Goal: Communication & Community: Answer question/provide support

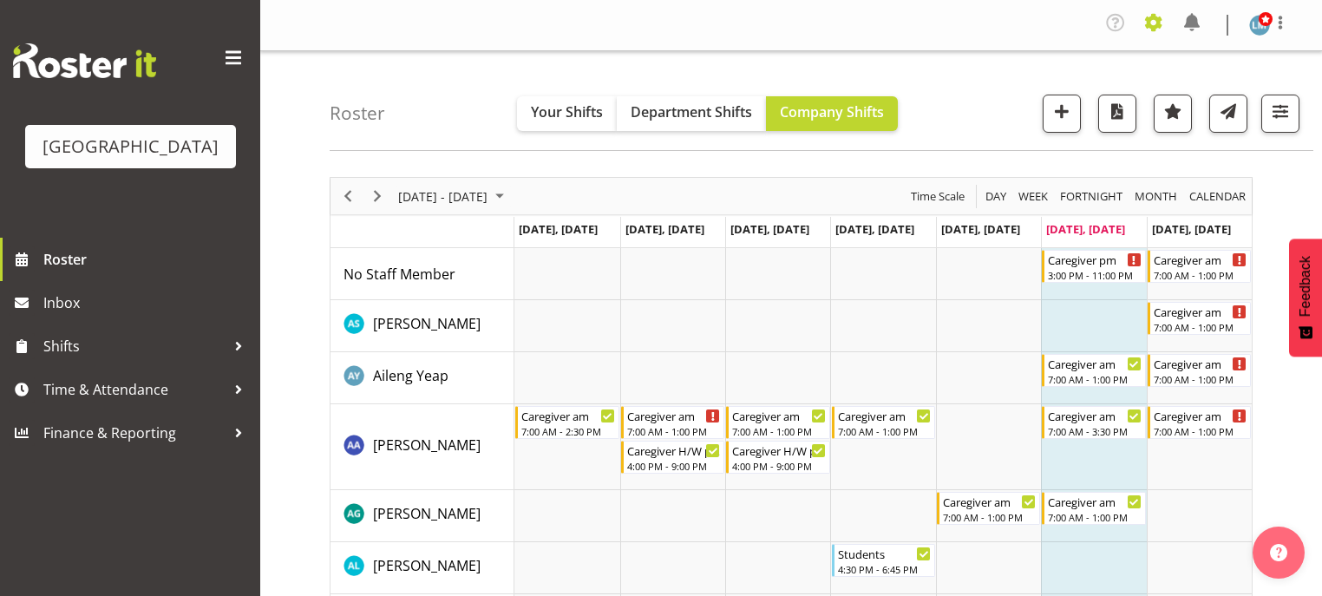
click at [1150, 22] on span at bounding box center [1154, 23] width 28 height 28
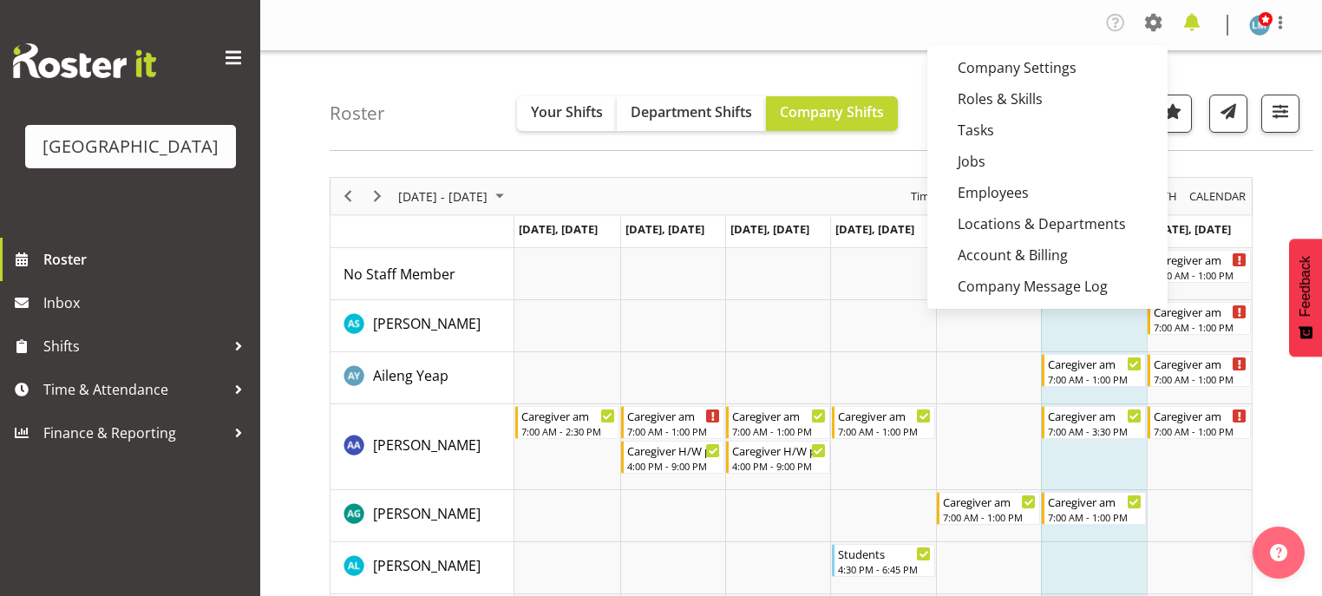
click at [1197, 21] on span at bounding box center [1192, 23] width 28 height 28
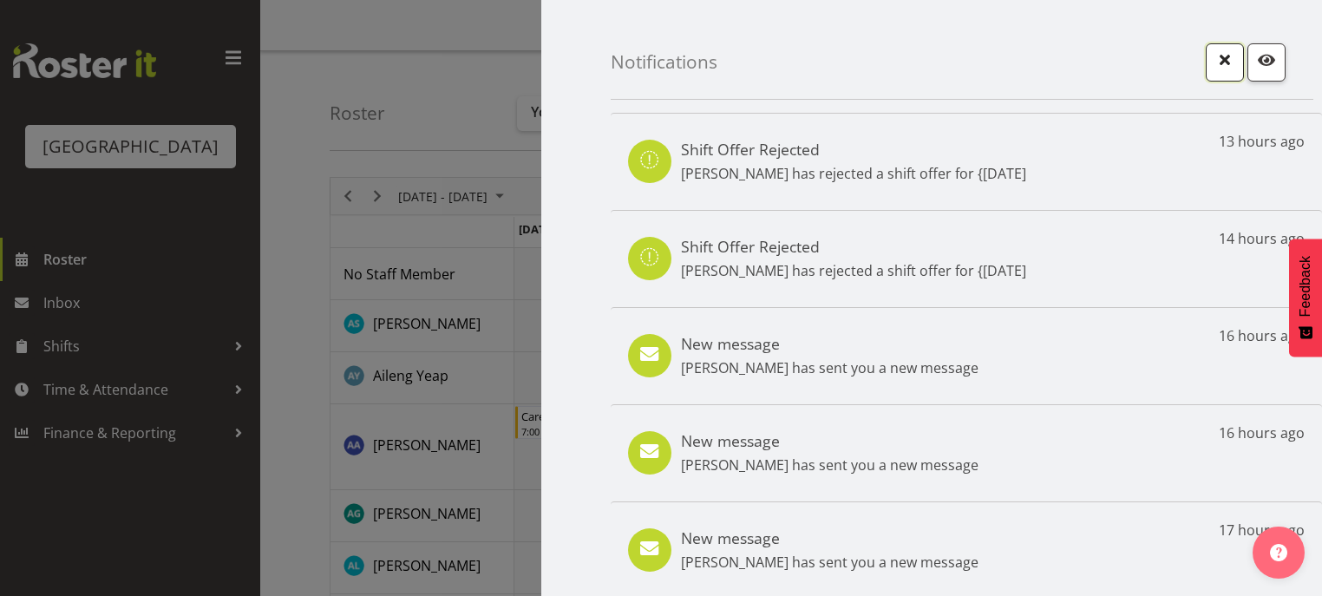
click at [1214, 67] on span "button" at bounding box center [1225, 60] width 23 height 23
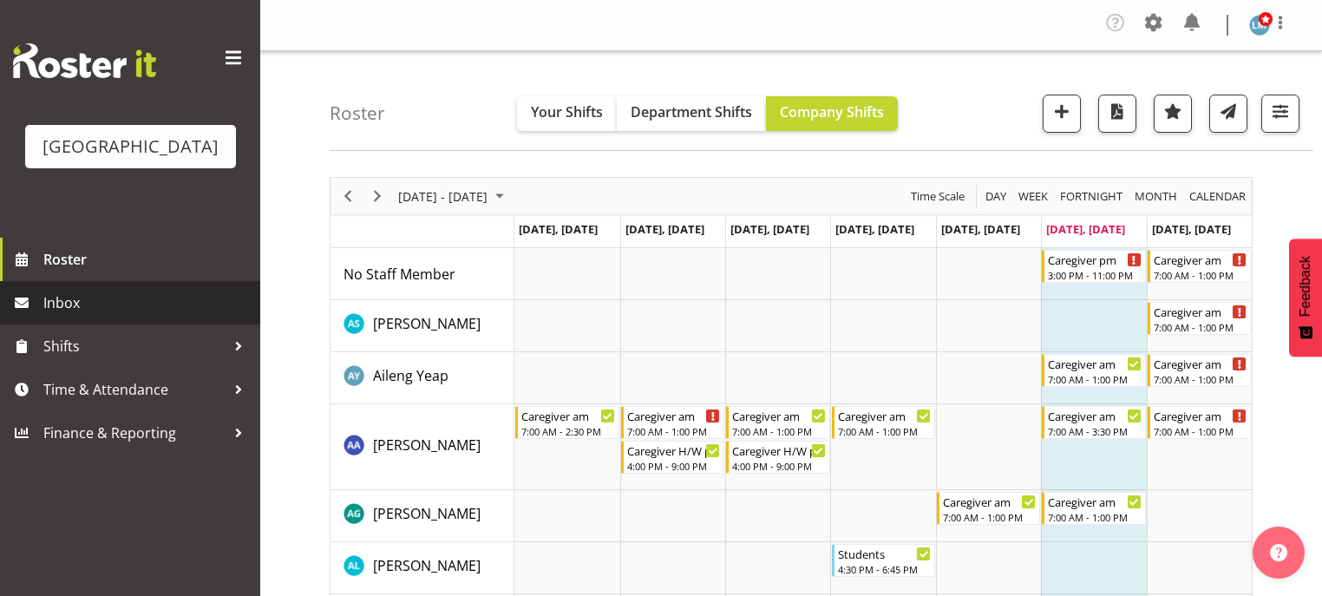
click at [83, 316] on span "Inbox" at bounding box center [147, 303] width 208 height 26
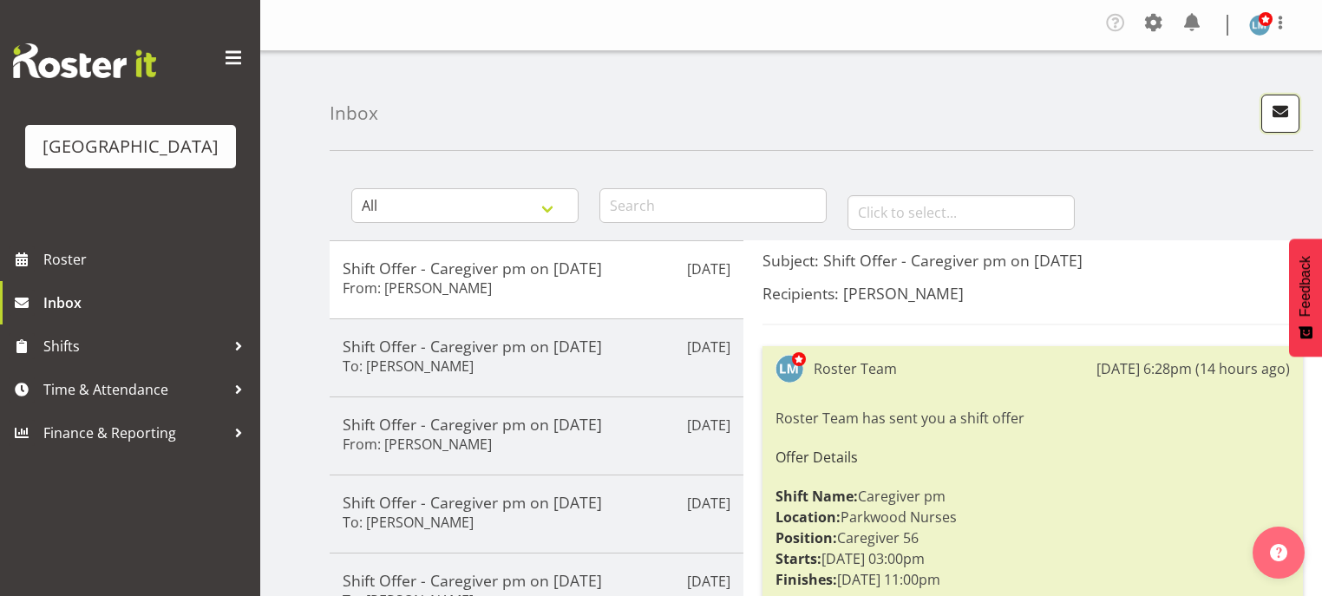
click at [1273, 119] on span "button" at bounding box center [1280, 111] width 23 height 23
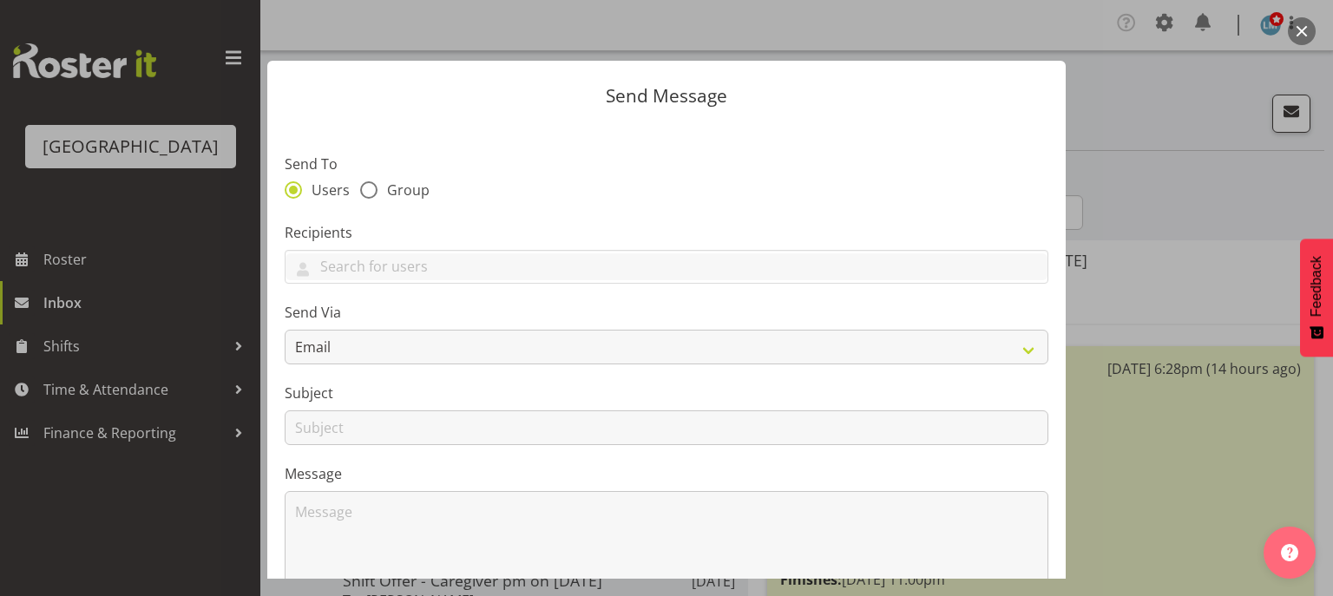
click at [1294, 29] on button "button" at bounding box center [1301, 31] width 28 height 28
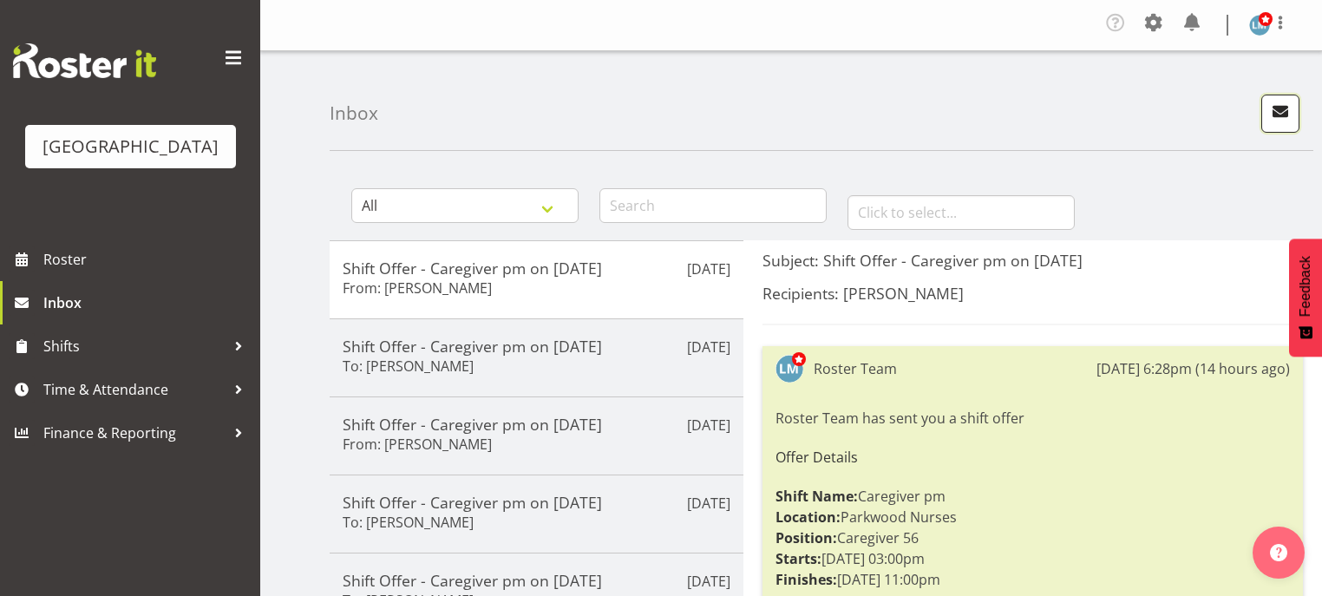
click at [1277, 111] on span "button" at bounding box center [1280, 111] width 23 height 23
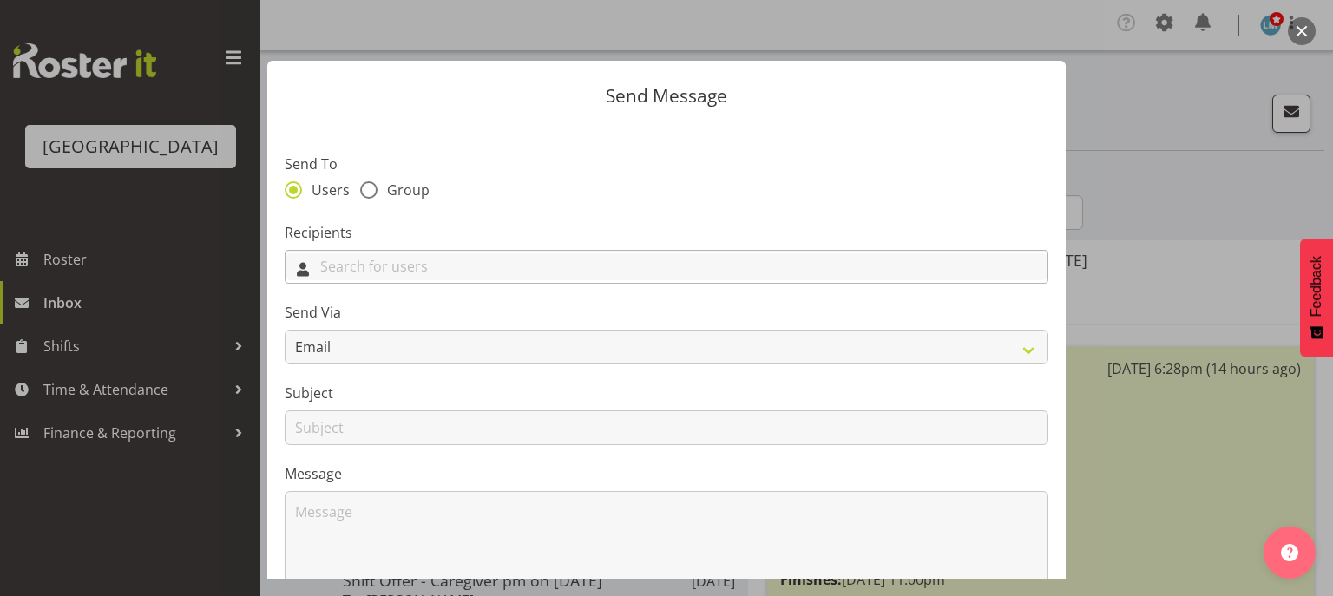
click at [451, 267] on input "text" at bounding box center [666, 266] width 762 height 27
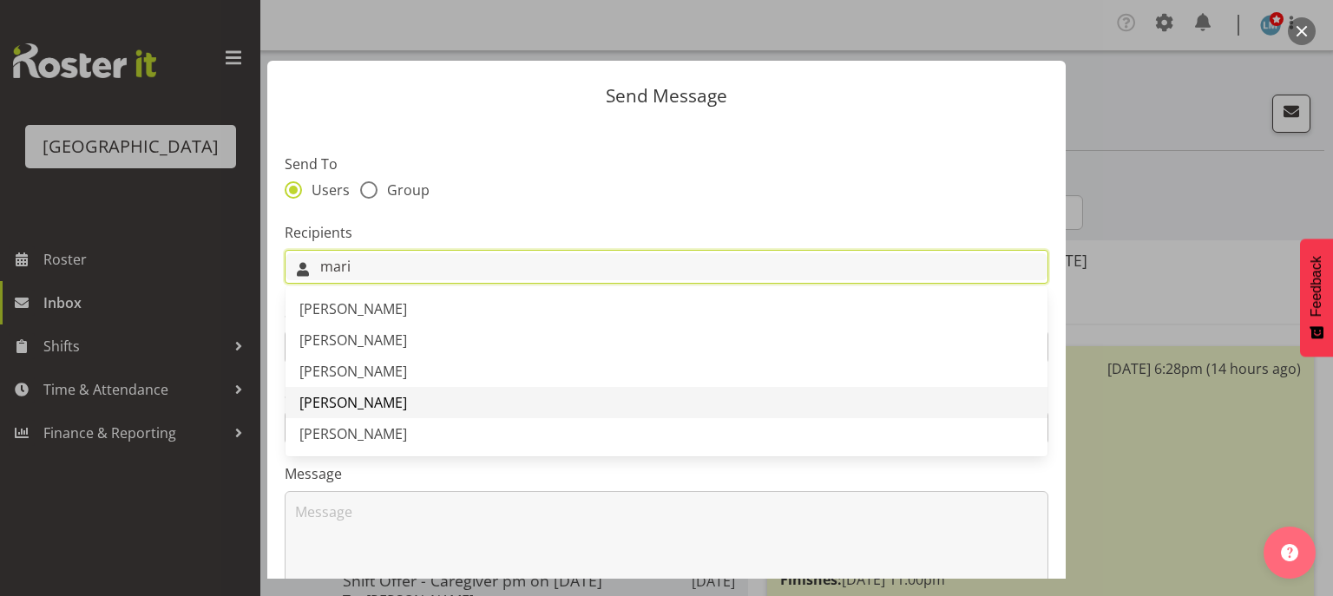
type input "mari"
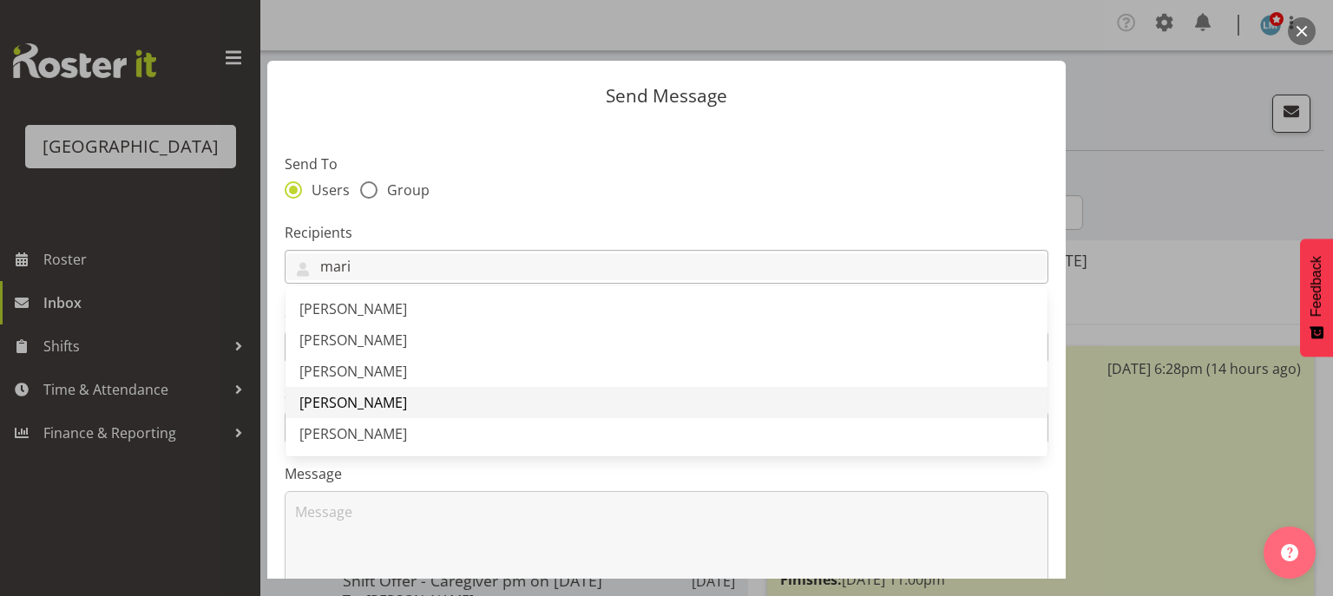
click at [383, 399] on span "[PERSON_NAME]" at bounding box center [353, 402] width 108 height 19
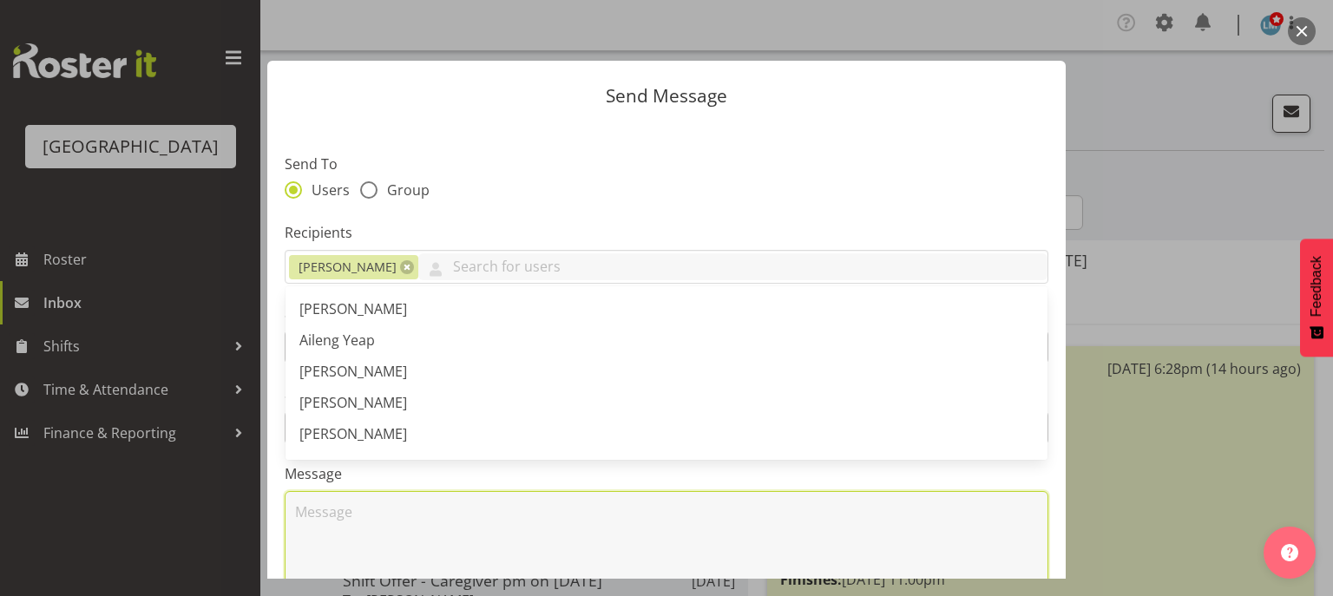
click at [383, 504] on textarea at bounding box center [666, 546] width 763 height 111
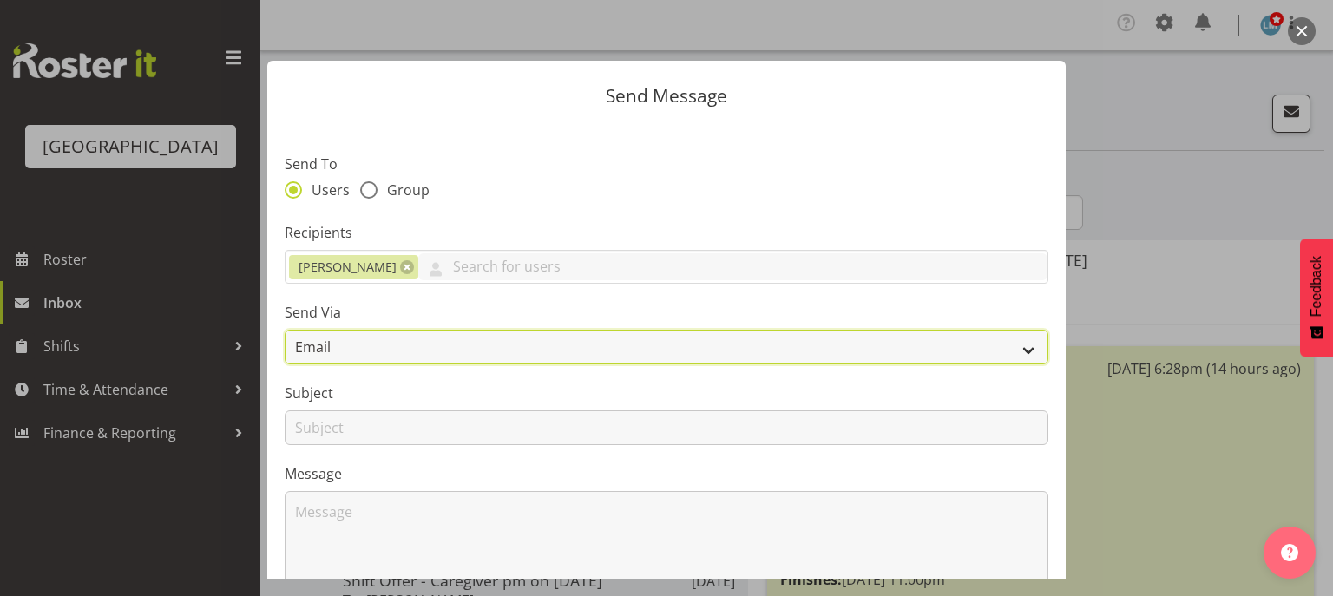
click at [1015, 347] on select "Email SMS" at bounding box center [666, 347] width 763 height 35
select select "sms"
click at [285, 330] on select "Email SMS" at bounding box center [666, 347] width 763 height 35
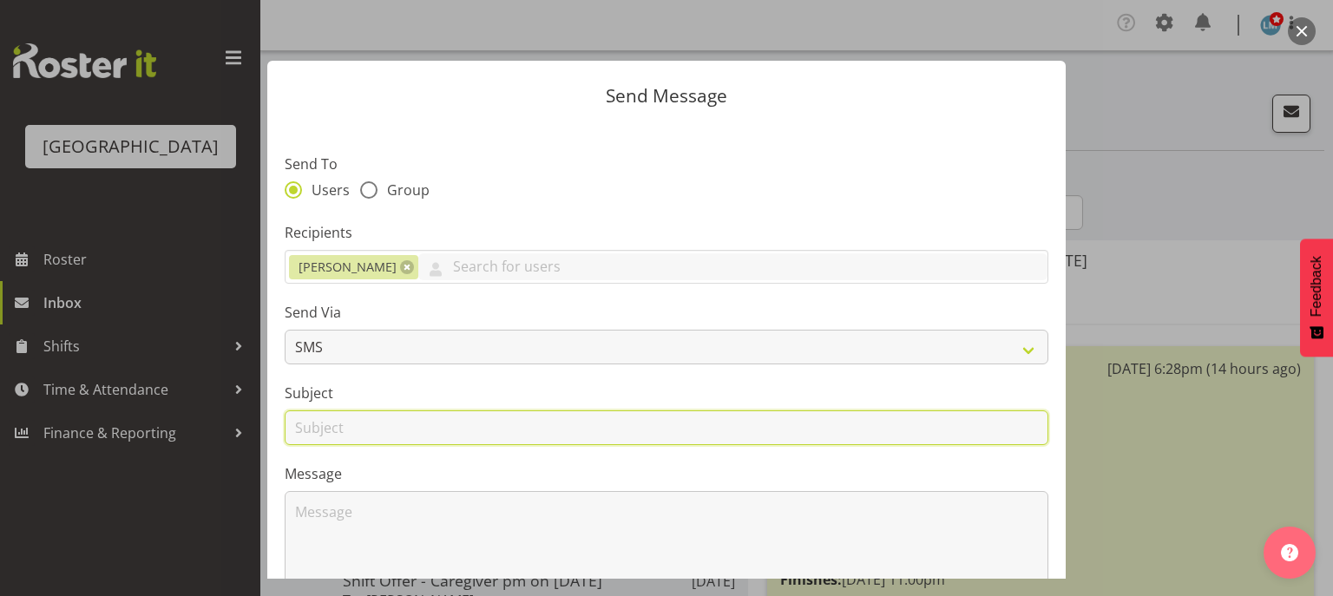
click at [306, 424] on input "text" at bounding box center [666, 427] width 763 height 35
type input "Shifts"
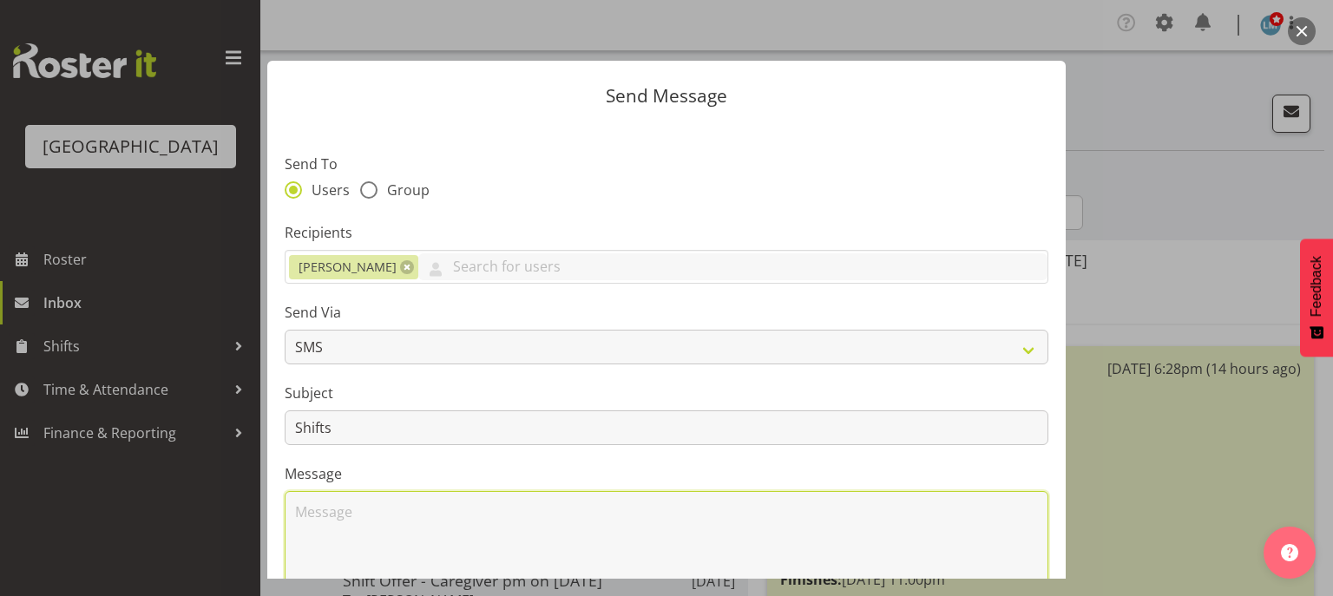
click at [373, 511] on textarea at bounding box center [666, 546] width 763 height 111
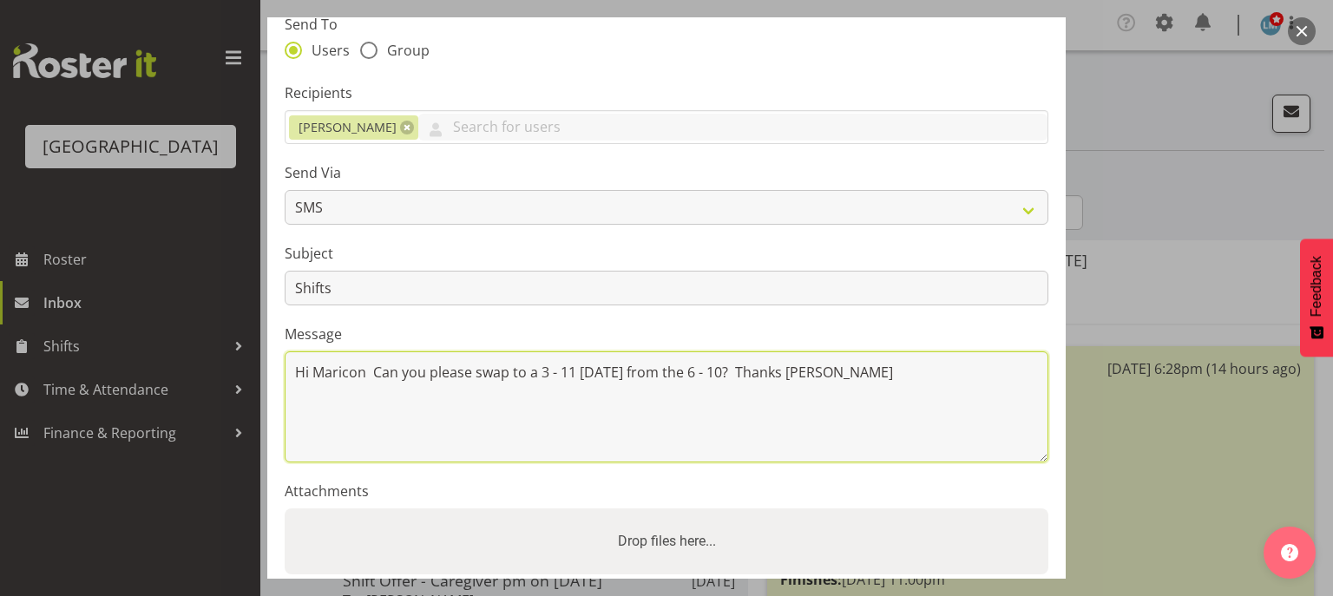
scroll to position [274, 0]
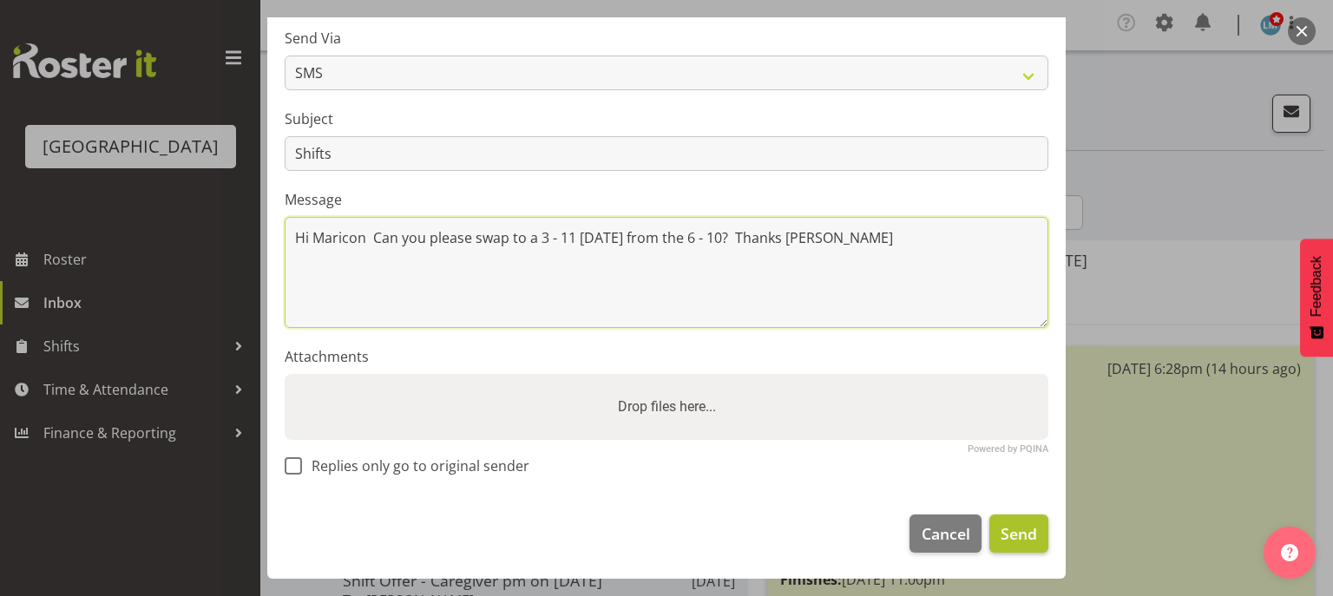
type textarea "Hi Maricon Can you please swap to a 3 - 11 [DATE] from the 6 - 10? Thanks [PERS…"
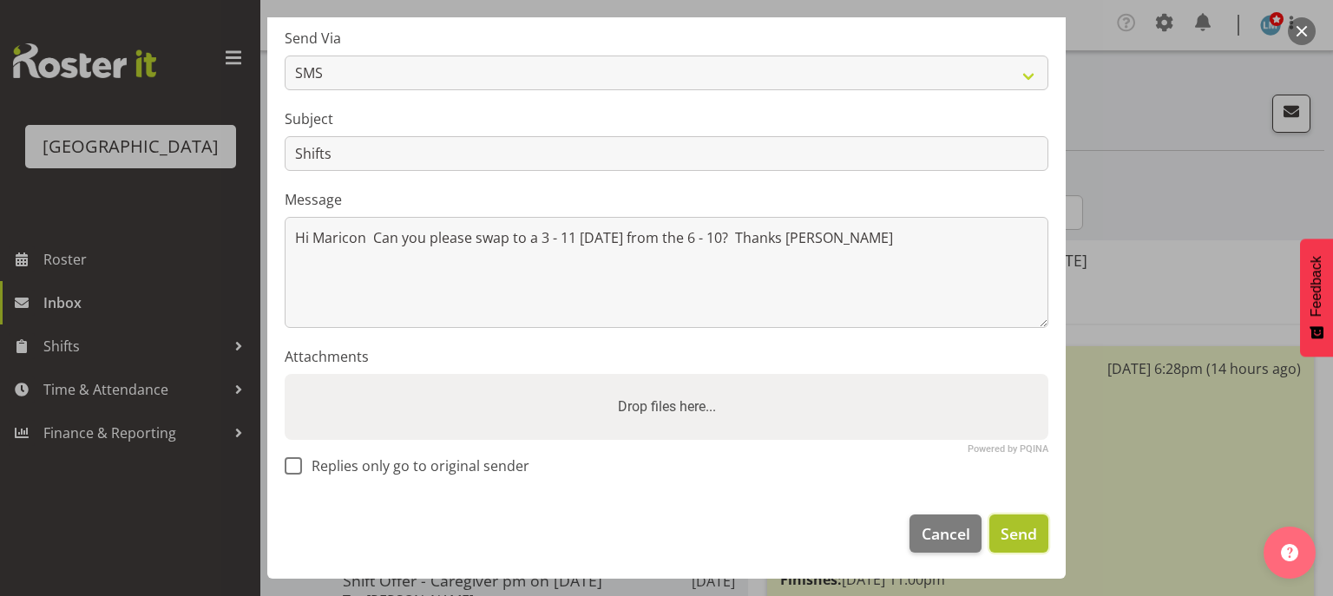
click at [1006, 532] on span "Send" at bounding box center [1018, 533] width 36 height 23
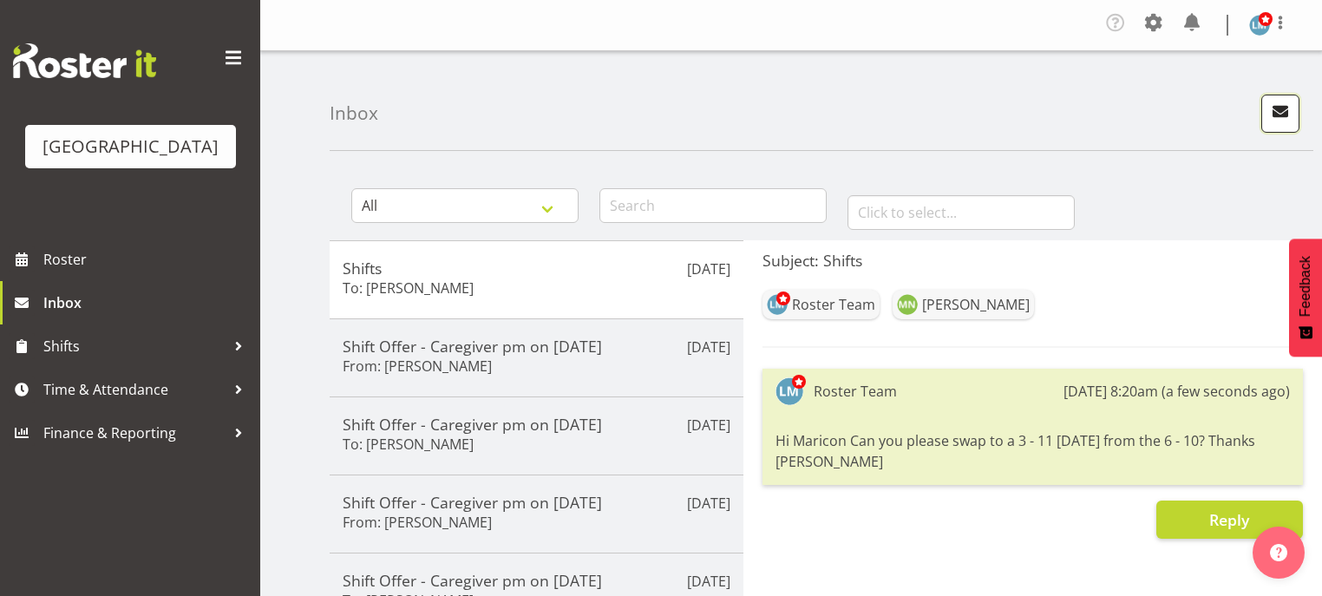
click at [1271, 109] on span "button" at bounding box center [1280, 111] width 23 height 23
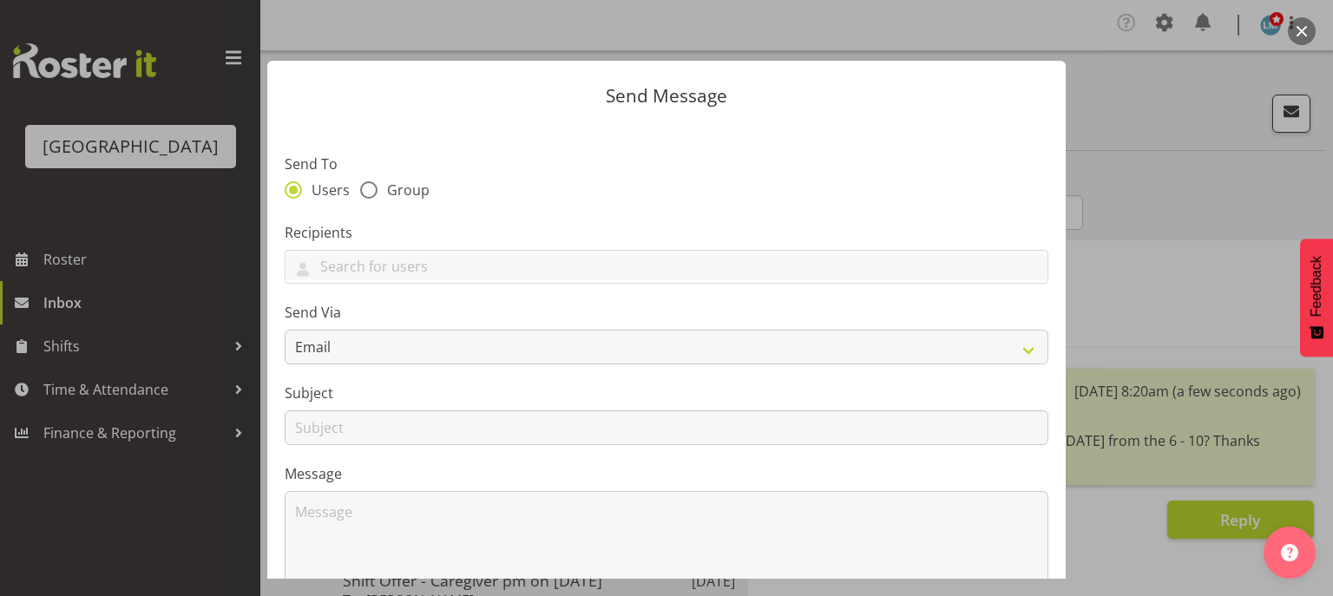
click at [556, 285] on section "Send To Users Group Recipients Send Via Email SMS Subject Message Attachments P…" at bounding box center [666, 447] width 798 height 650
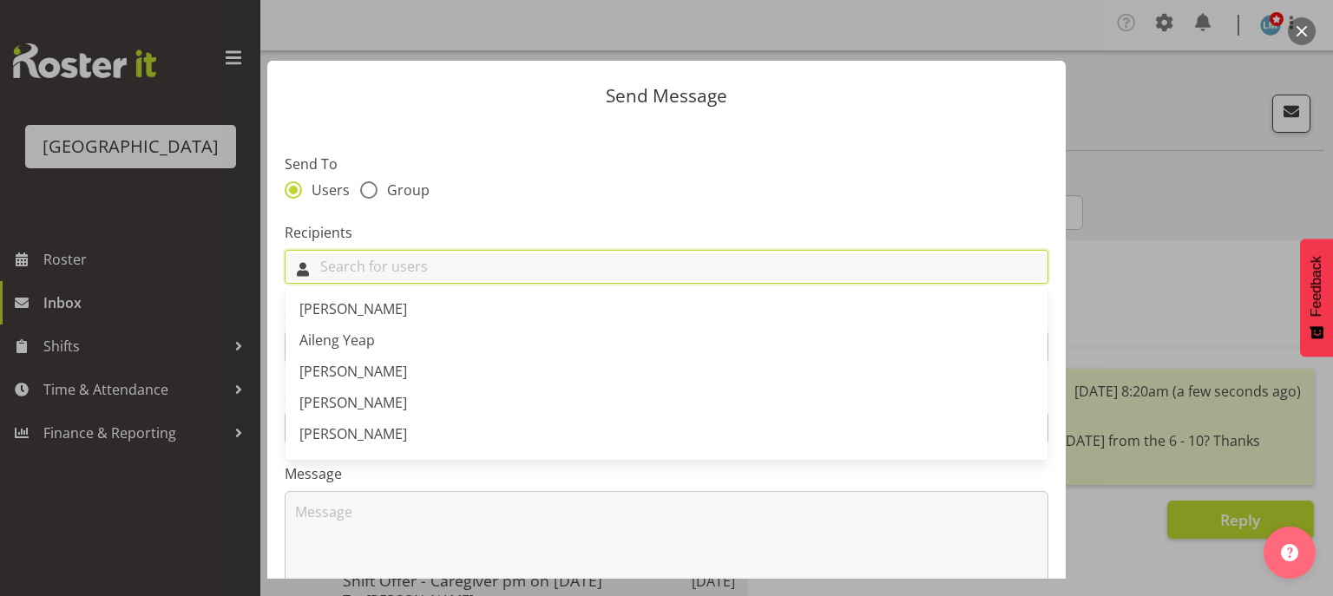
click at [547, 273] on input "text" at bounding box center [666, 266] width 762 height 27
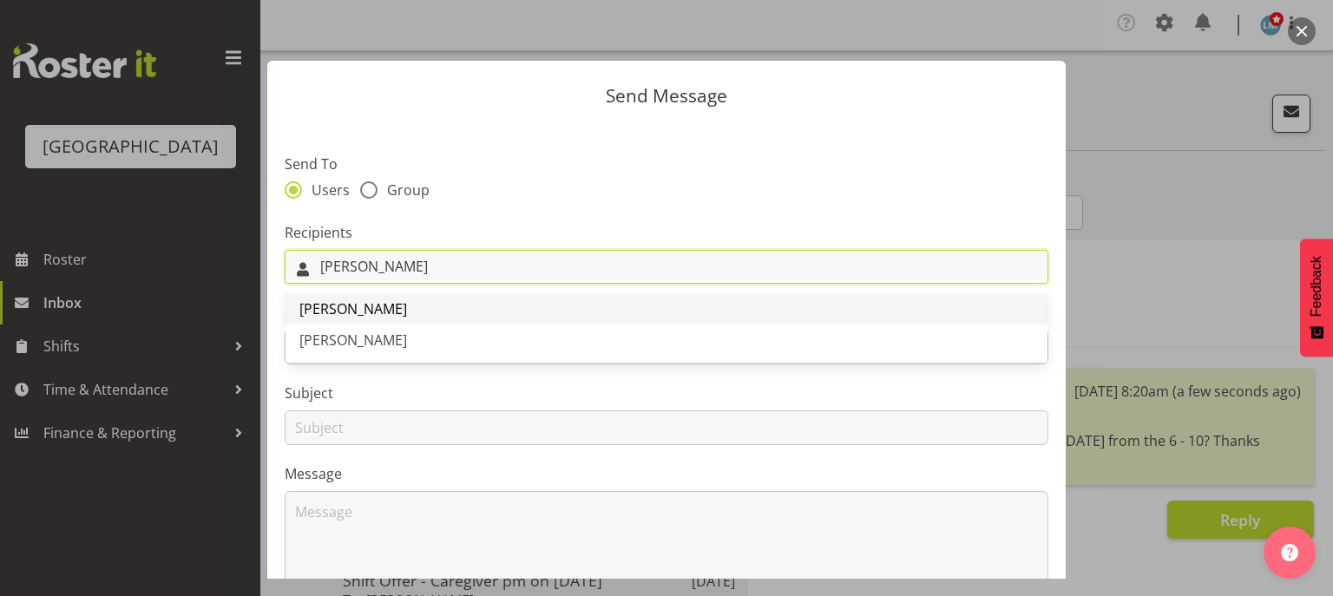
type input "[PERSON_NAME]"
click at [324, 312] on span "[PERSON_NAME]" at bounding box center [353, 308] width 108 height 19
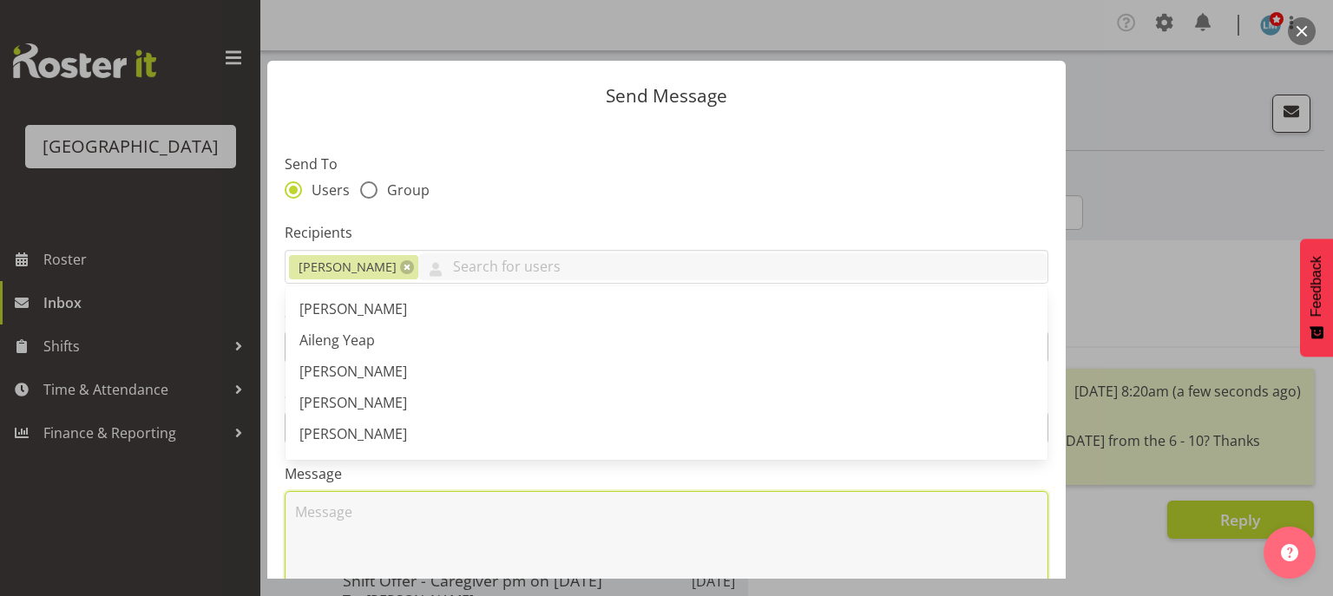
click at [333, 531] on textarea at bounding box center [666, 546] width 763 height 111
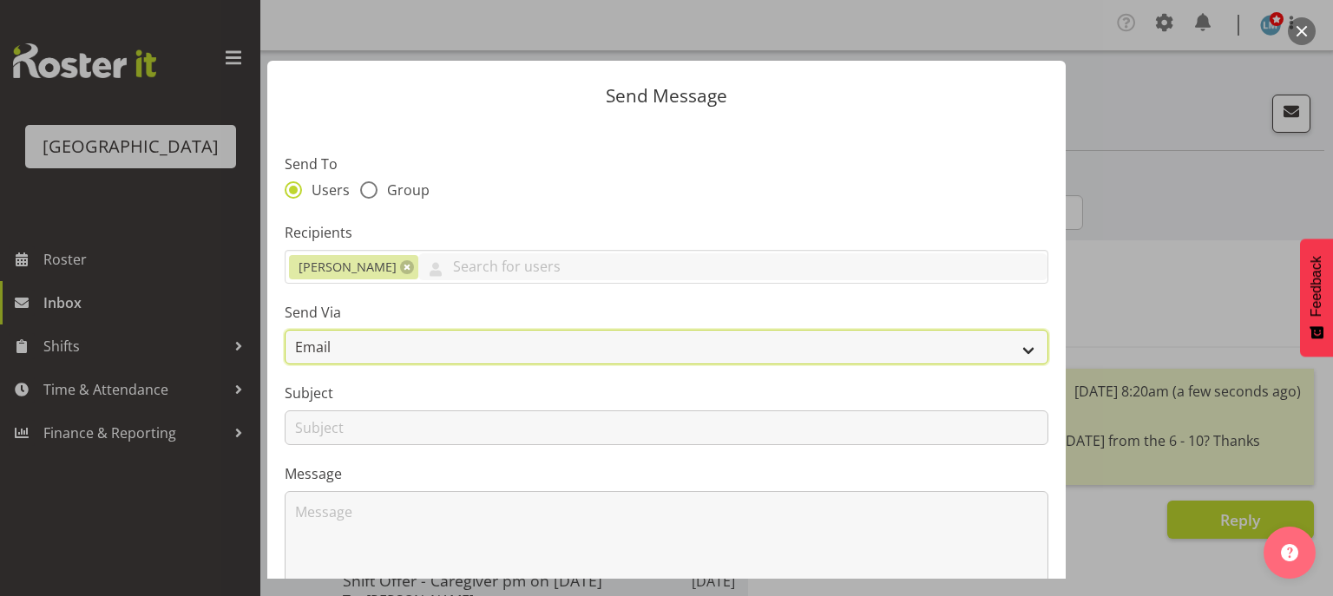
click at [1022, 344] on select "Email SMS" at bounding box center [666, 347] width 763 height 35
select select "sms"
click at [285, 330] on select "Email SMS" at bounding box center [666, 347] width 763 height 35
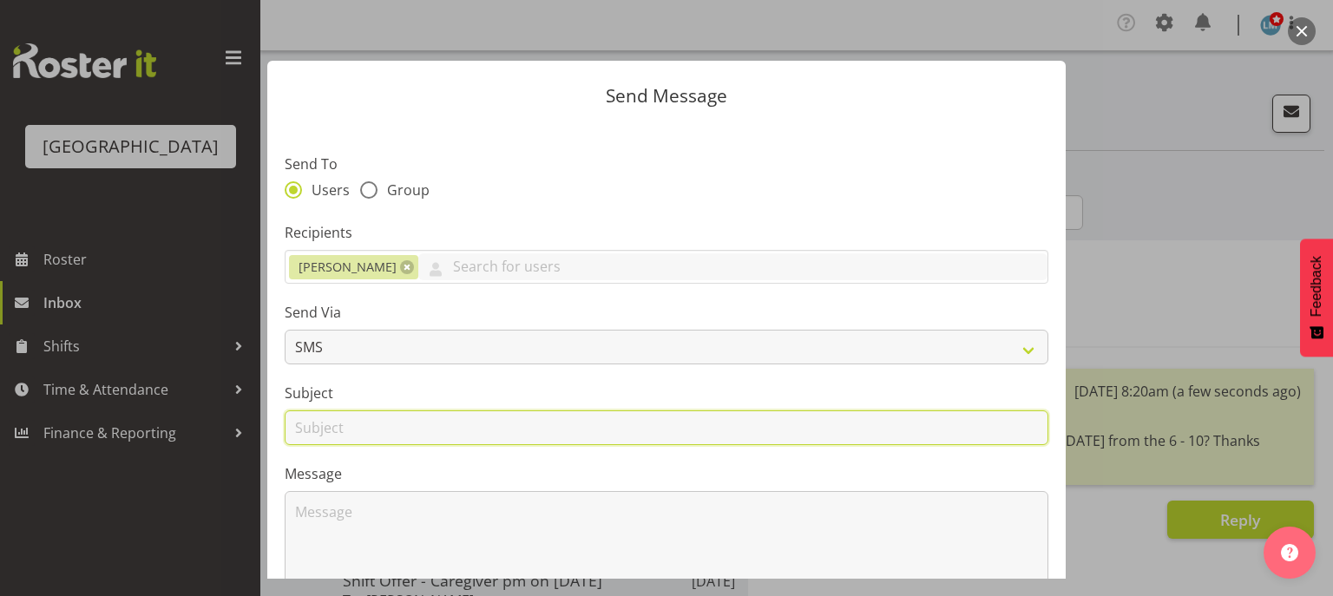
click at [307, 423] on input "text" at bounding box center [666, 427] width 763 height 35
type input "Shifts"
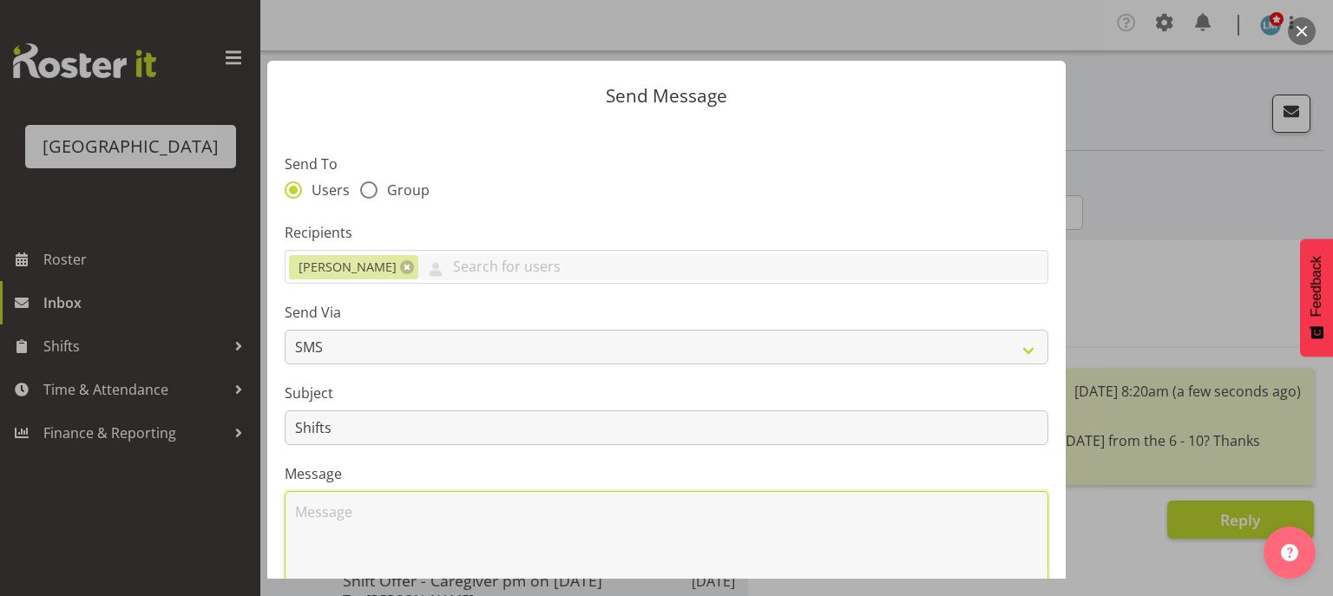
click at [331, 534] on textarea at bounding box center [666, 546] width 763 height 111
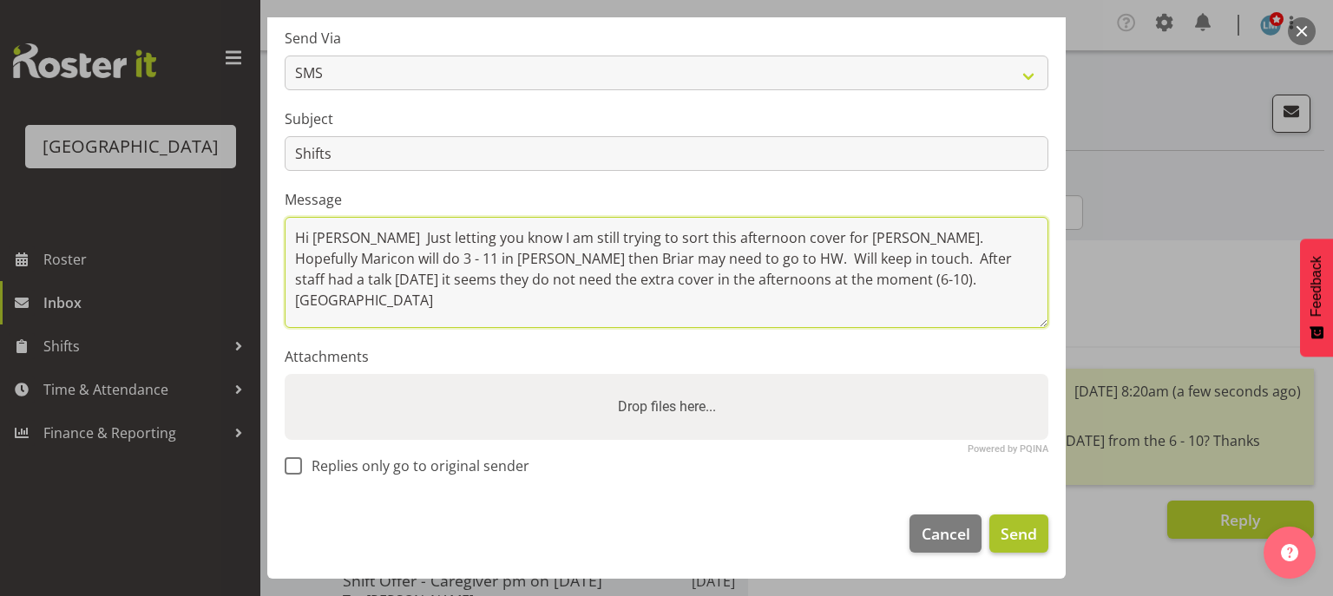
type textarea "Hi [PERSON_NAME] Just letting you know I am still trying to sort this afternoon…"
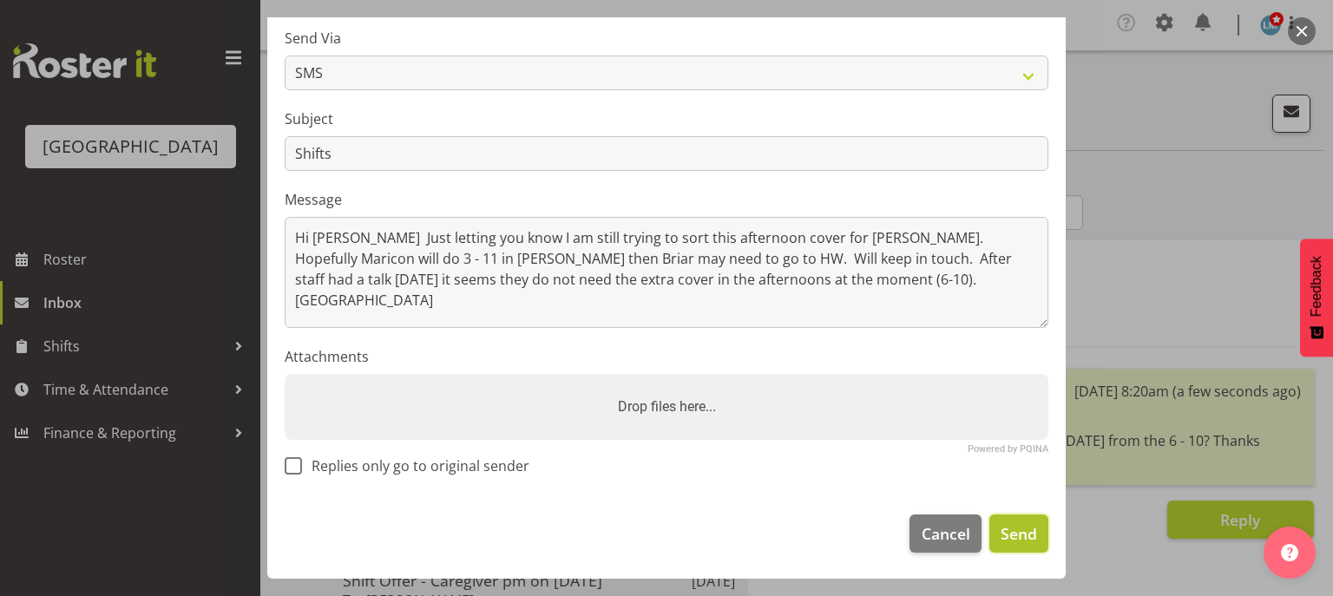
click at [1012, 531] on span "Send" at bounding box center [1018, 533] width 36 height 23
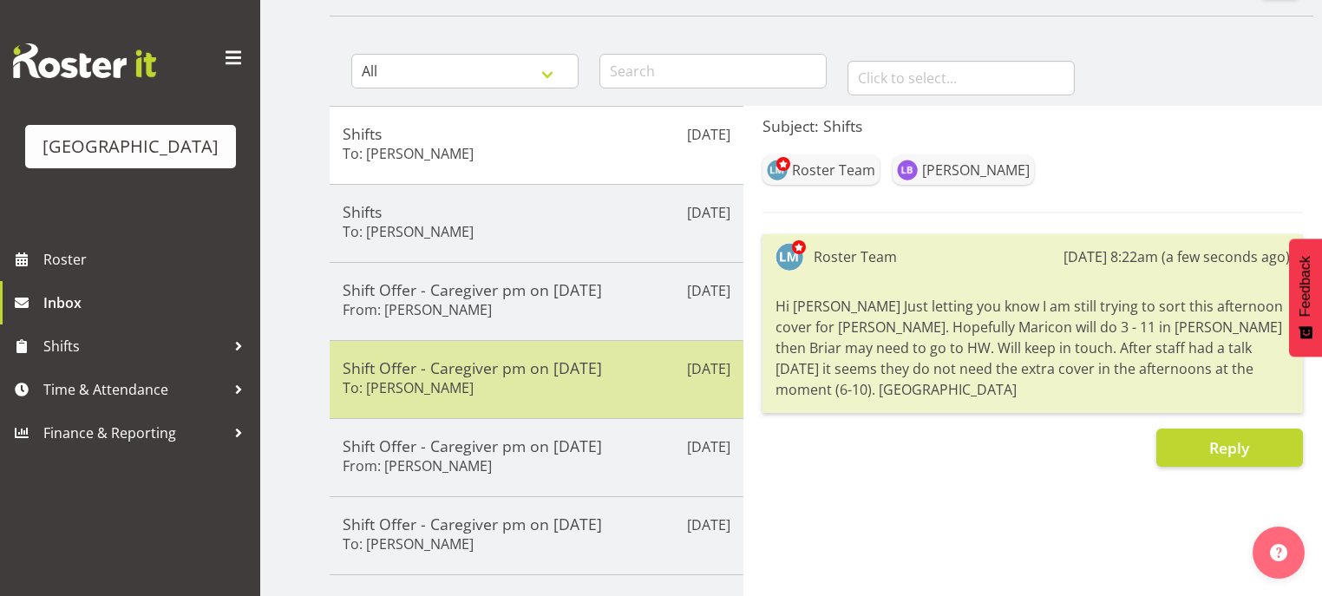
scroll to position [0, 0]
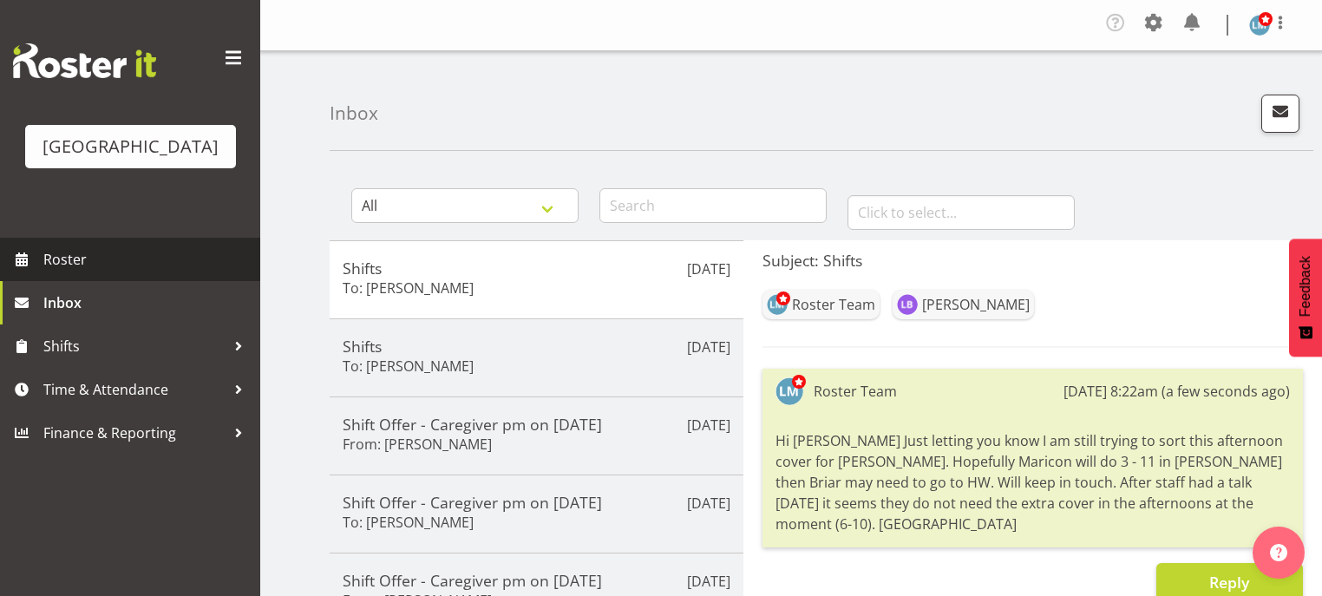
click at [82, 272] on span "Roster" at bounding box center [147, 259] width 208 height 26
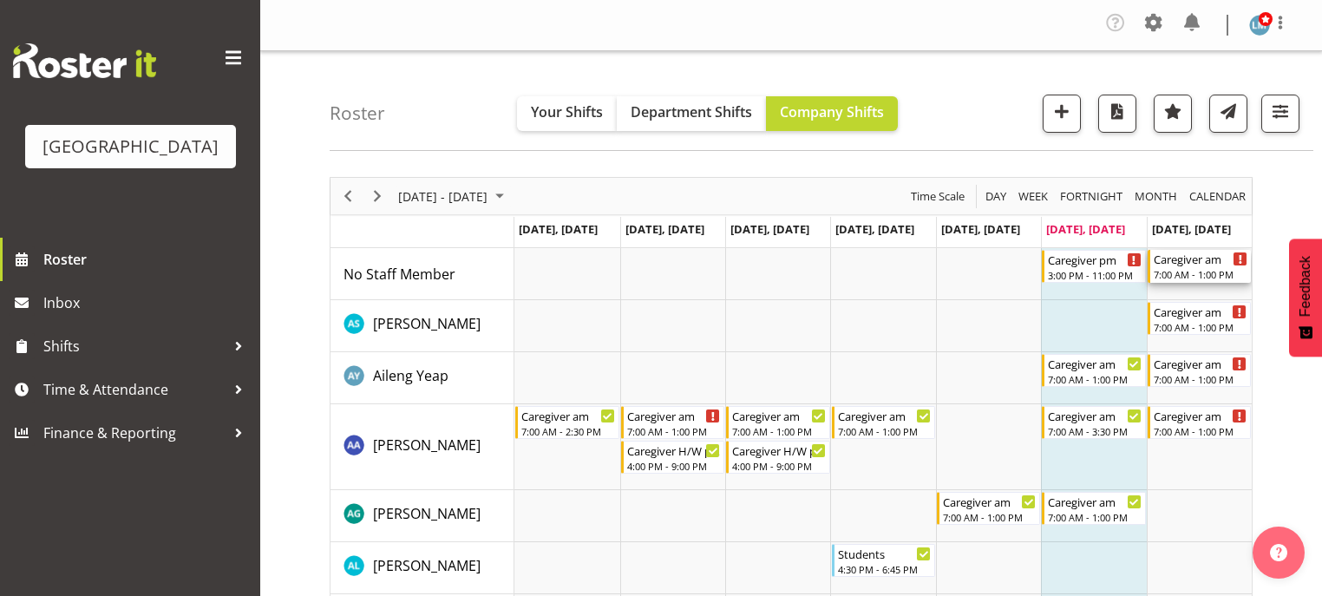
click at [1176, 264] on div "Caregiver am" at bounding box center [1201, 258] width 94 height 17
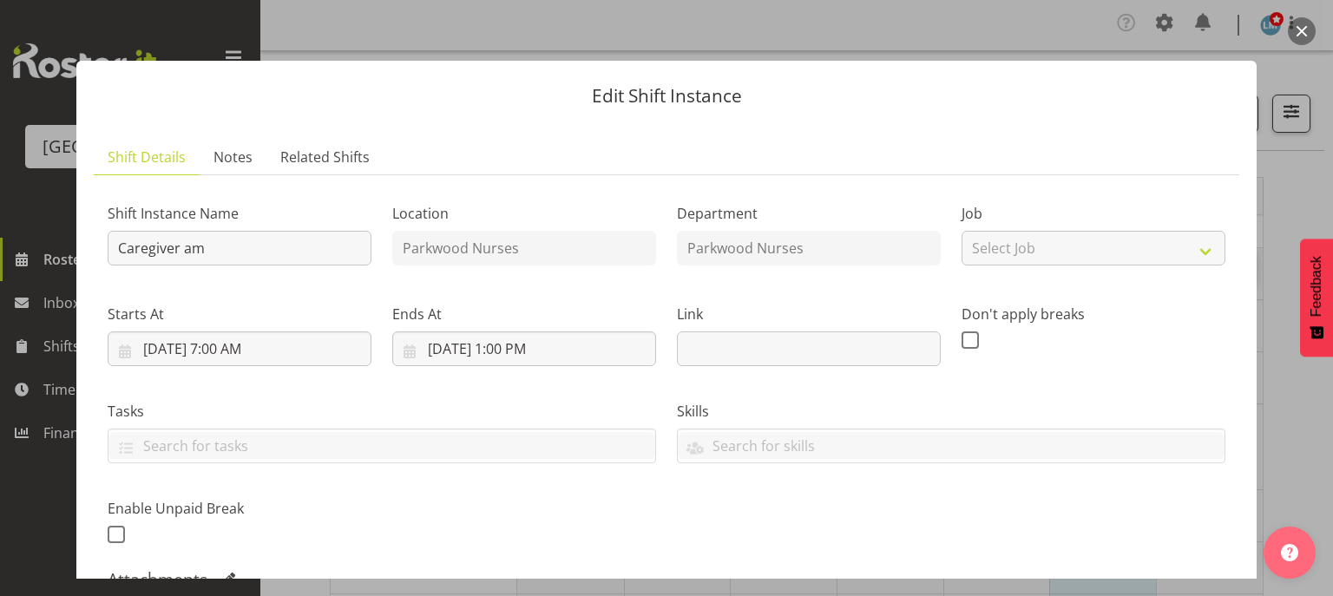
click at [1294, 29] on button "button" at bounding box center [1301, 31] width 28 height 28
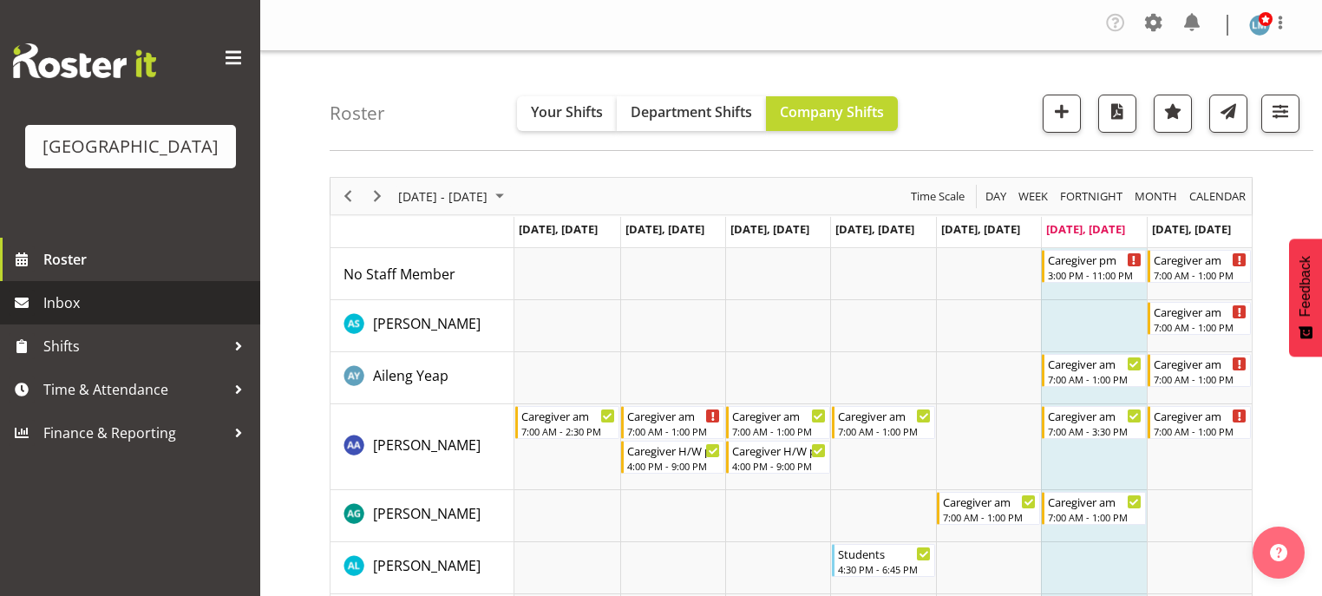
click at [68, 316] on span "Inbox" at bounding box center [147, 303] width 208 height 26
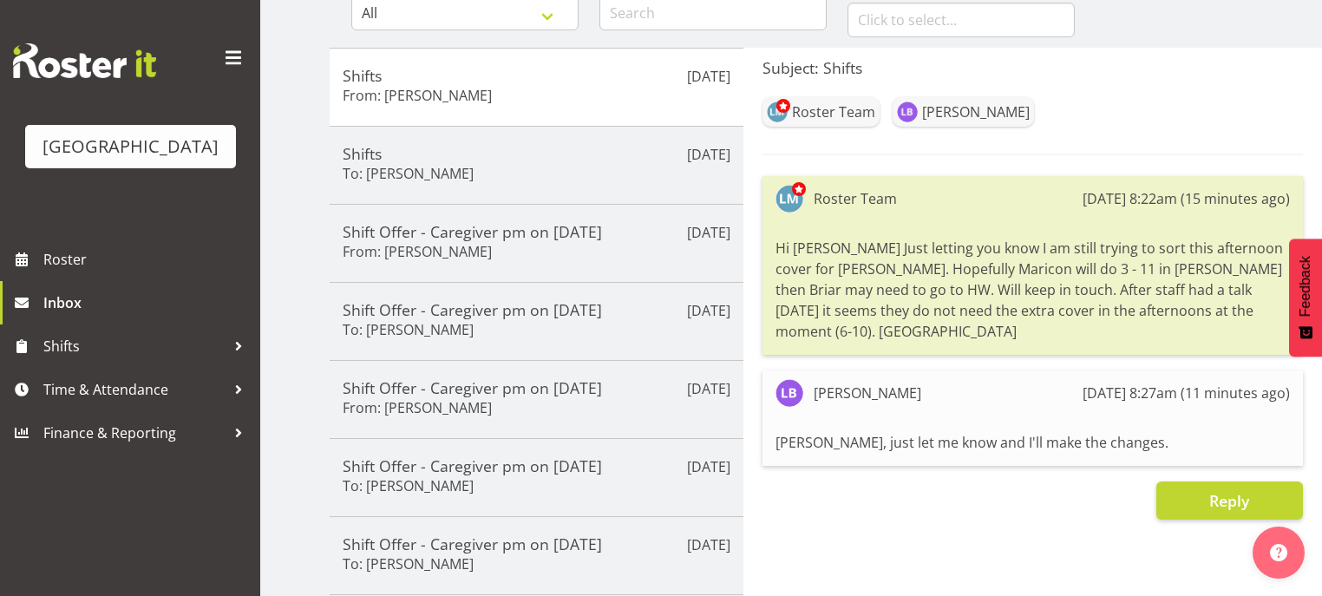
scroll to position [208, 0]
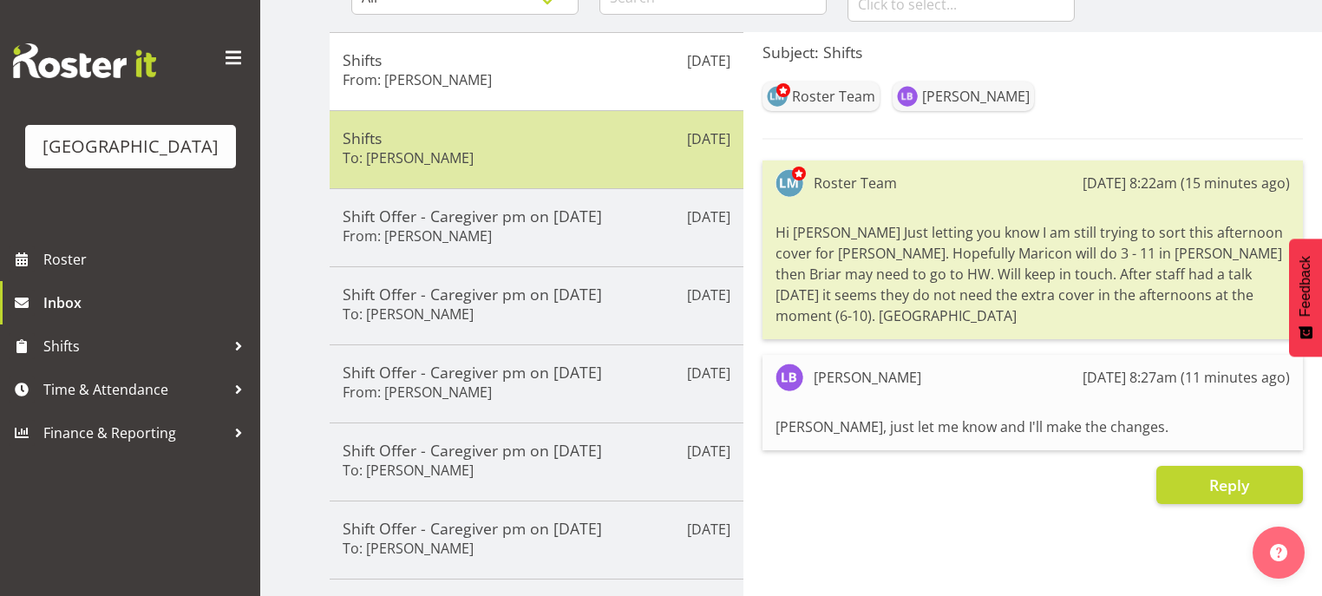
click at [539, 151] on div "Shifts To: Maricon Nillo" at bounding box center [537, 149] width 388 height 43
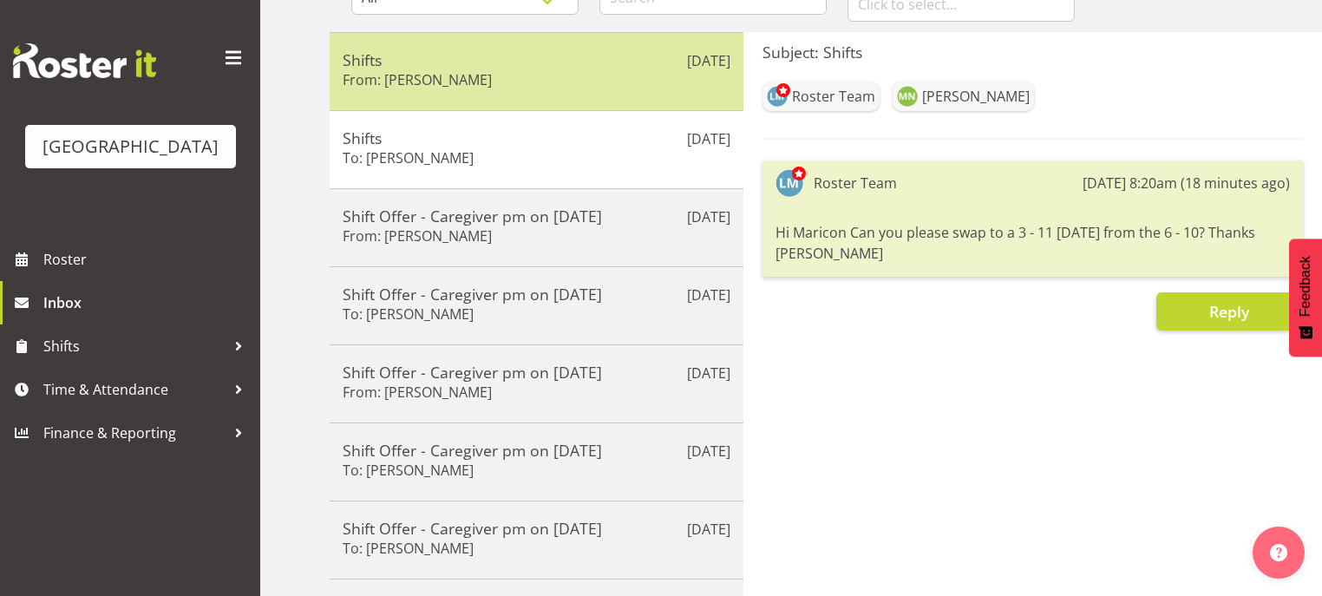
click at [547, 76] on div "Shifts From: Liz Brewer" at bounding box center [537, 71] width 388 height 43
